Goal: Transaction & Acquisition: Purchase product/service

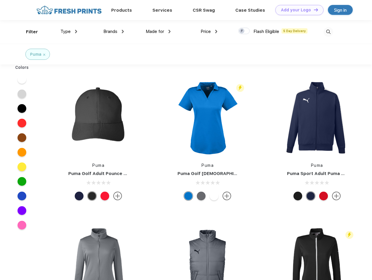
scroll to position [0, 0]
click at [297, 10] on link "Add your Logo Design Tool" at bounding box center [299, 10] width 48 height 10
click at [0, 0] on div "Design Tool" at bounding box center [0, 0] width 0 height 0
click at [313, 10] on link "Add your Logo Design Tool" at bounding box center [299, 10] width 48 height 10
click at [28, 32] on div "Filter" at bounding box center [32, 32] width 12 height 7
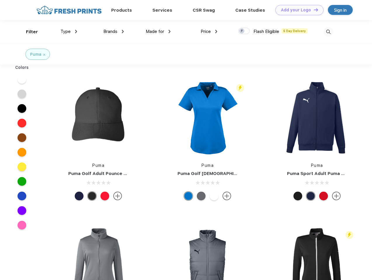
click at [69, 32] on span "Type" at bounding box center [65, 31] width 10 height 5
click at [113, 32] on span "Brands" at bounding box center [110, 31] width 14 height 5
click at [158, 32] on span "Made for" at bounding box center [155, 31] width 18 height 5
click at [209, 32] on span "Price" at bounding box center [205, 31] width 10 height 5
click at [244, 31] on div at bounding box center [243, 31] width 11 height 6
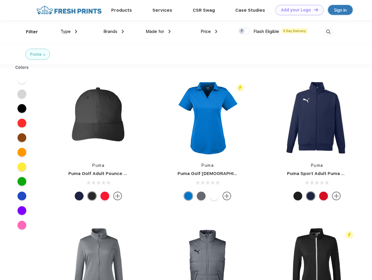
click at [242, 31] on input "checkbox" at bounding box center [240, 29] width 4 height 4
click at [328, 32] on img at bounding box center [328, 32] width 10 height 10
